Goal: Contribute content

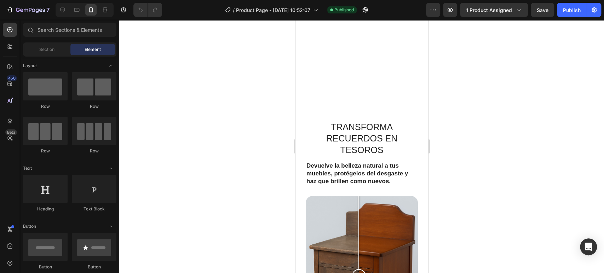
scroll to position [1573, 0]
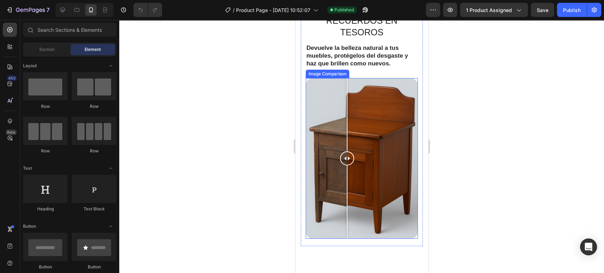
click at [347, 126] on div at bounding box center [361, 158] width 112 height 161
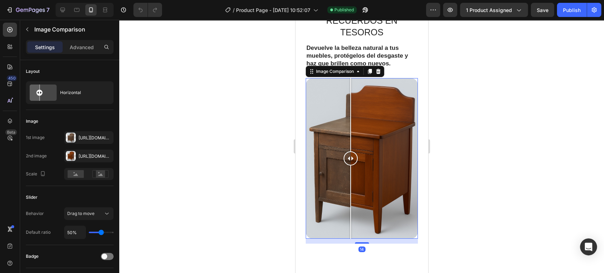
drag, startPoint x: 350, startPoint y: 124, endPoint x: 358, endPoint y: 124, distance: 7.4
click at [351, 124] on div at bounding box center [350, 114] width 1 height 73
click at [330, 118] on div at bounding box center [361, 158] width 112 height 161
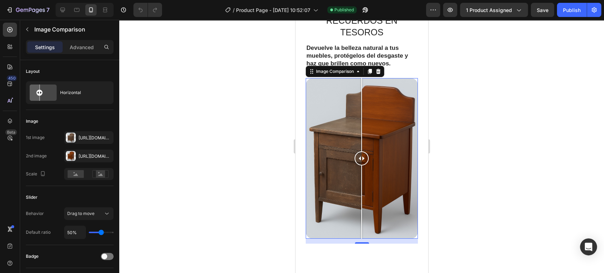
drag, startPoint x: 331, startPoint y: 122, endPoint x: 355, endPoint y: 124, distance: 23.4
click at [366, 124] on div at bounding box center [361, 158] width 14 height 161
click at [331, 126] on div at bounding box center [361, 158] width 112 height 161
drag, startPoint x: 331, startPoint y: 151, endPoint x: 370, endPoint y: 151, distance: 38.6
click at [370, 151] on div at bounding box center [369, 158] width 14 height 14
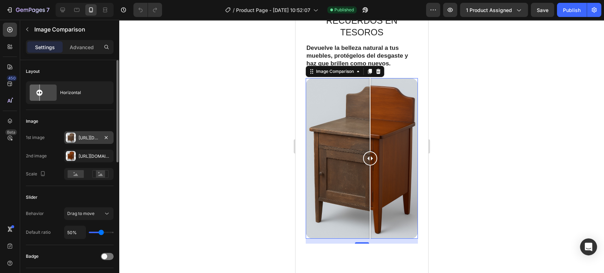
click at [79, 134] on div "[URL][DOMAIN_NAME]" at bounding box center [89, 137] width 50 height 13
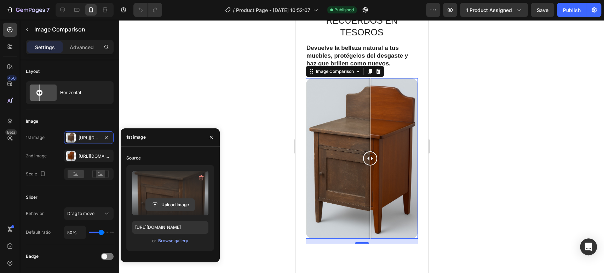
click at [171, 206] on input "file" at bounding box center [170, 205] width 49 height 12
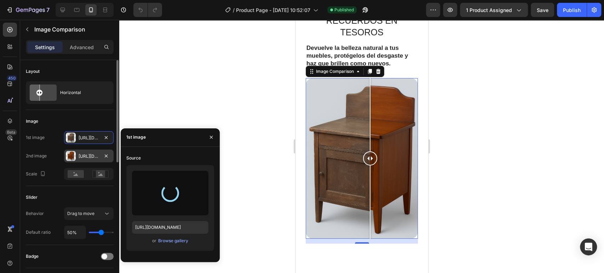
click at [78, 157] on div "[URL][DOMAIN_NAME]" at bounding box center [89, 156] width 50 height 13
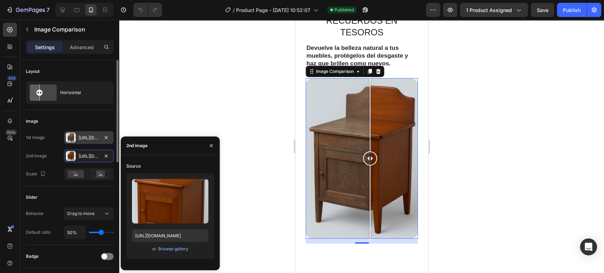
click at [82, 138] on div "[URL][DOMAIN_NAME]" at bounding box center [89, 138] width 21 height 6
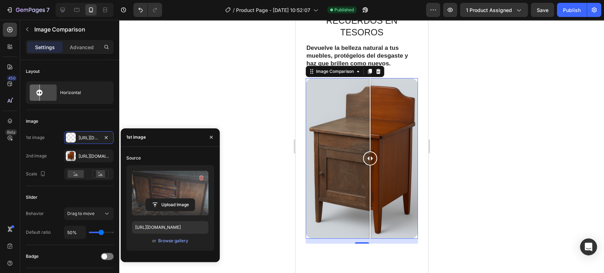
type input "[URL][DOMAIN_NAME]"
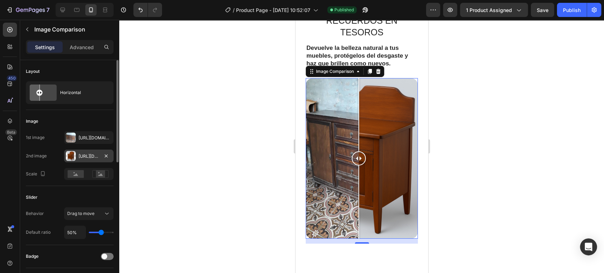
click at [82, 157] on div "[URL][DOMAIN_NAME]" at bounding box center [89, 156] width 21 height 6
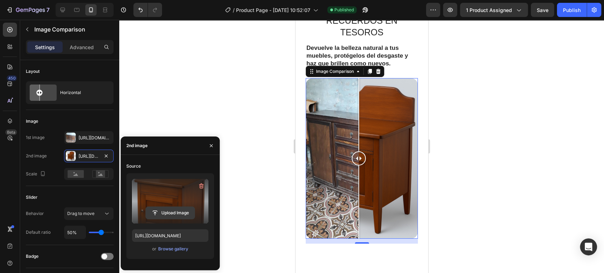
click at [173, 210] on input "file" at bounding box center [170, 213] width 49 height 12
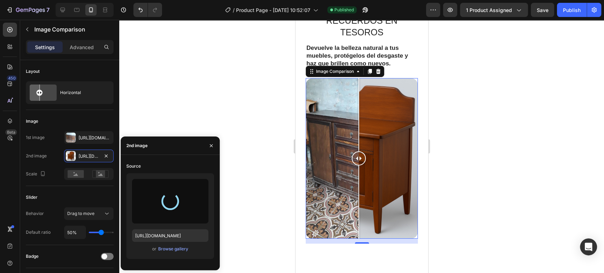
type input "[URL][DOMAIN_NAME]"
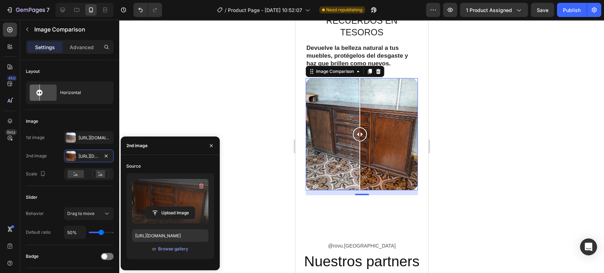
drag, startPoint x: 364, startPoint y: 129, endPoint x: 357, endPoint y: 134, distance: 8.3
click at [357, 134] on div at bounding box center [359, 134] width 14 height 14
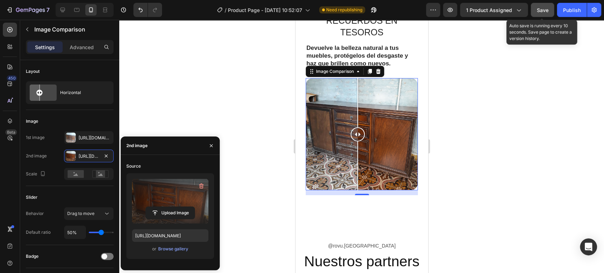
click at [534, 13] on button "Save" at bounding box center [542, 10] width 23 height 14
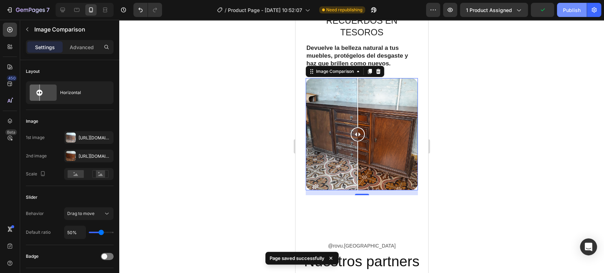
click at [572, 12] on div "Publish" at bounding box center [572, 9] width 18 height 7
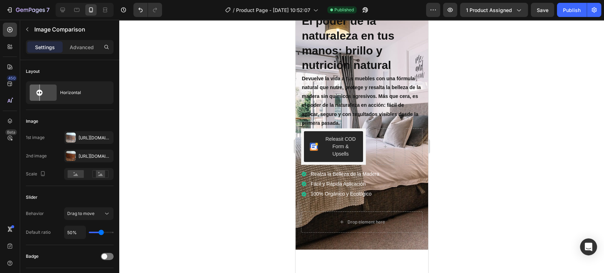
scroll to position [0, 0]
